Goal: Task Accomplishment & Management: Manage account settings

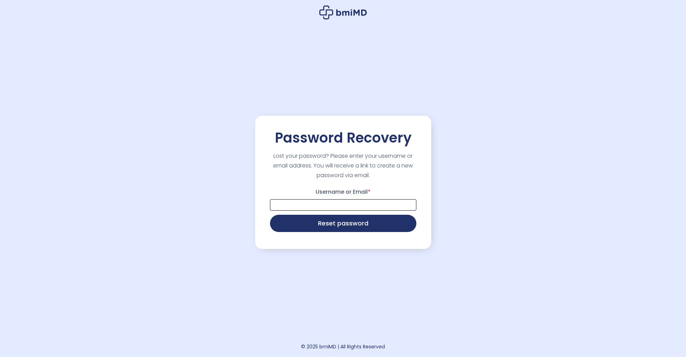
click at [332, 208] on input "Username or Email *" at bounding box center [343, 204] width 146 height 11
type input "**********"
click at [327, 226] on button "Reset password" at bounding box center [343, 222] width 146 height 17
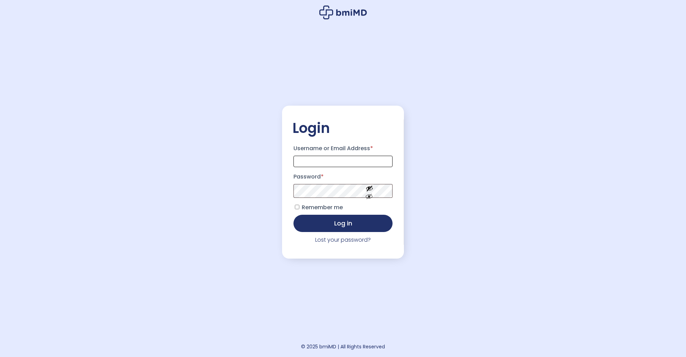
click at [344, 158] on input "Username or Email Address *" at bounding box center [343, 161] width 99 height 11
type input "**********"
click at [370, 198] on button "Show password" at bounding box center [369, 202] width 39 height 24
click at [347, 222] on button "Log in" at bounding box center [343, 222] width 99 height 17
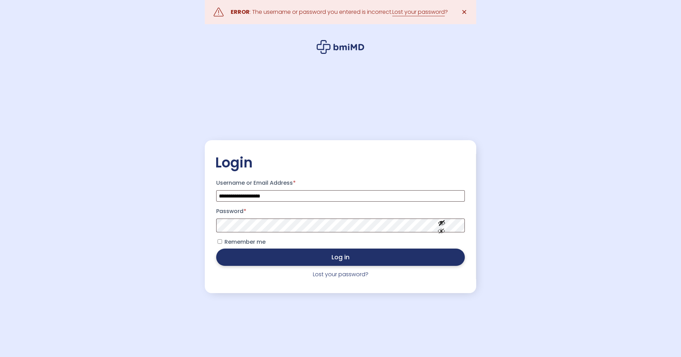
click at [347, 259] on button "Log in" at bounding box center [340, 257] width 249 height 17
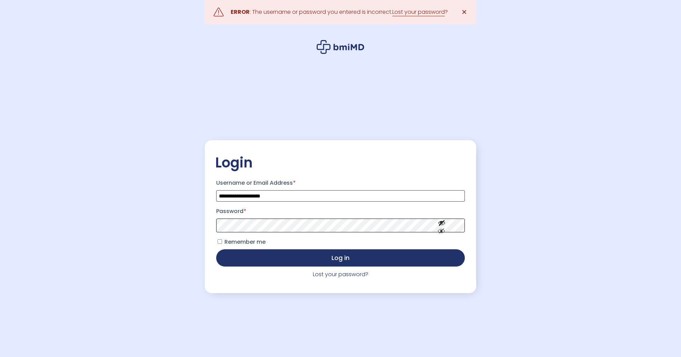
click at [216, 249] on button "Log in" at bounding box center [340, 257] width 249 height 17
click at [283, 268] on p "Remember me Log in" at bounding box center [340, 252] width 251 height 32
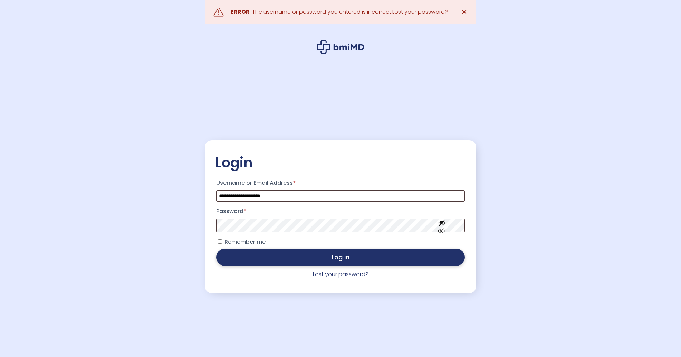
click at [285, 261] on button "Log in" at bounding box center [340, 257] width 249 height 17
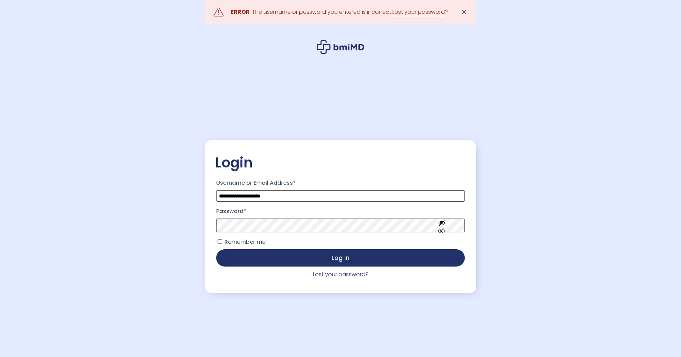
click at [361, 50] on icon at bounding box center [349, 47] width 31 height 7
